Goal: Task Accomplishment & Management: Manage account settings

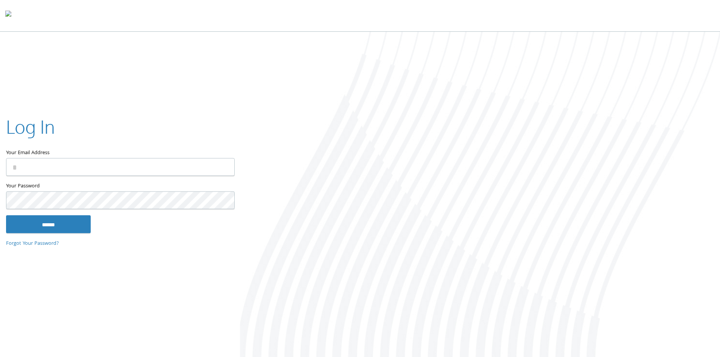
type input "**********"
click at [39, 225] on input "******" at bounding box center [48, 224] width 85 height 18
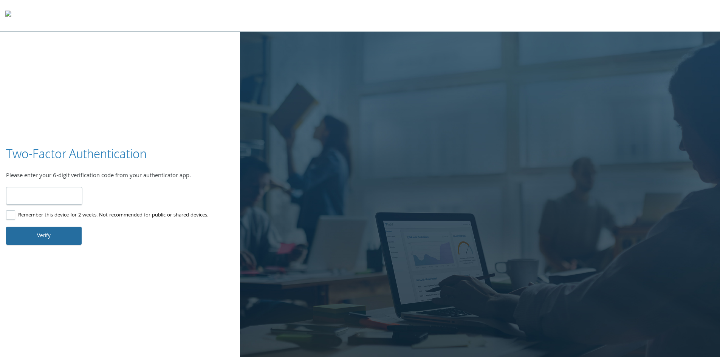
type input "******"
click at [56, 235] on button "Verify" at bounding box center [44, 236] width 76 height 18
